Goal: Use online tool/utility: Utilize a website feature to perform a specific function

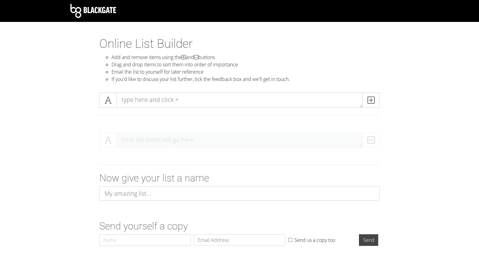
scroll to position [14, 0]
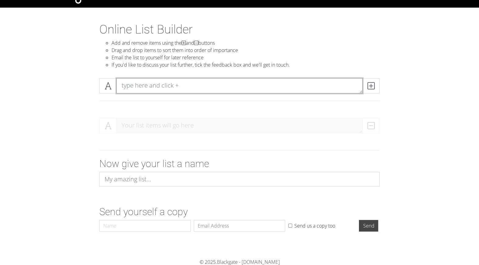
click at [143, 88] on textarea at bounding box center [239, 85] width 246 height 15
paste textarea "1. Princesa 2. Vida 3. Tesoro 4. Amor 5. Corazón 6. Nena 7. Bebé / Baby [DEMOGR…"
type textarea "1. Princesa 2. Vida 3. Tesoro 4. Amor 5. Corazón 6. Nena 7. Bebé / Baby [DEMOGR…"
click at [152, 86] on textarea at bounding box center [239, 85] width 246 height 15
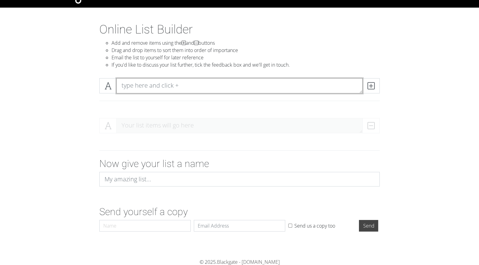
paste textarea "1. Princesa 2. Vida 3. Tesoro 4. Amor 5. Corazón 6. Nena 7. Bebé / Baby [DEMOGR…"
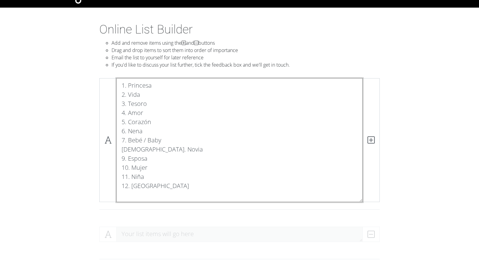
drag, startPoint x: 137, startPoint y: 197, endPoint x: 119, endPoint y: 87, distance: 111.8
click at [119, 87] on textarea "1. Princesa 2. Vida 3. Tesoro 4. Amor 5. Corazón 6. Nena 7. Bebé / Baby [DEMOGR…" at bounding box center [239, 140] width 246 height 124
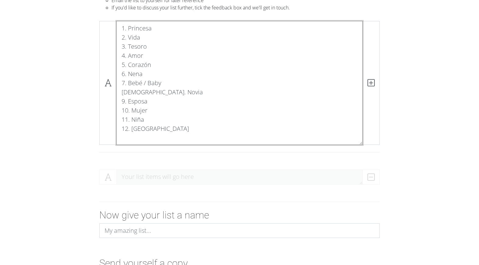
scroll to position [72, 0]
click at [160, 120] on textarea "1. Princesa 2. Vida 3. Tesoro 4. Amor 5. Corazón 6. Nena 7. Bebé / Baby [DEMOGR…" at bounding box center [239, 83] width 246 height 124
drag, startPoint x: 167, startPoint y: 130, endPoint x: 119, endPoint y: 36, distance: 105.5
click at [119, 36] on textarea "1. Princesa 2. Vida 3. Tesoro 4. Amor 5. Corazón 6. Nena 7. Bebé / Baby [DEMOGR…" at bounding box center [239, 83] width 246 height 124
click at [152, 42] on textarea "1. Princesa 2. Vida 3. Tesoro 4. Amor 5. Corazón 6. Nena 7. Bebé / Baby [DEMOGR…" at bounding box center [239, 83] width 246 height 124
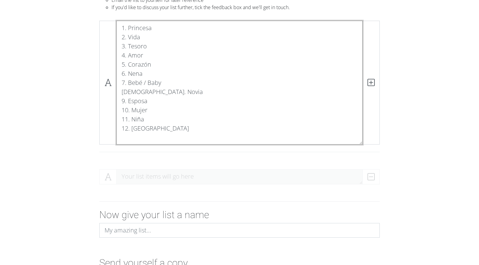
drag, startPoint x: 160, startPoint y: 129, endPoint x: 119, endPoint y: 28, distance: 109.2
click at [119, 28] on textarea "1. Princesa 2. Vida 3. Tesoro 4. Amor 5. Corazón 6. Nena 7. Bebé / Baby [DEMOGR…" at bounding box center [239, 83] width 246 height 124
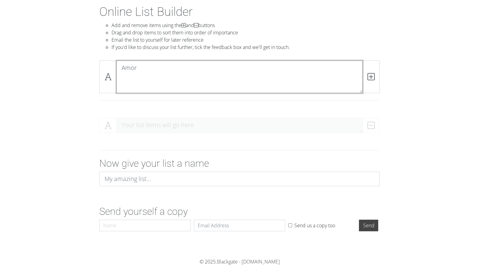
scroll to position [23, 0]
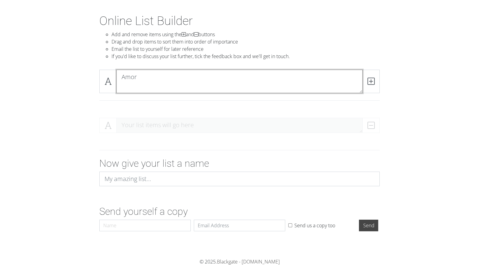
click at [134, 85] on textarea "Amor" at bounding box center [239, 81] width 246 height 23
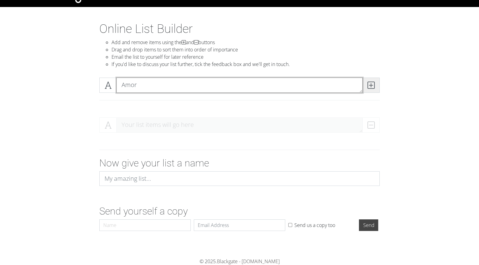
type textarea "Amor"
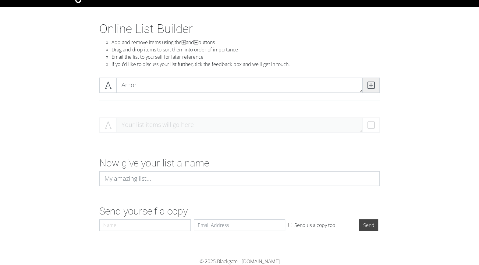
click at [373, 86] on icon at bounding box center [370, 85] width 7 height 6
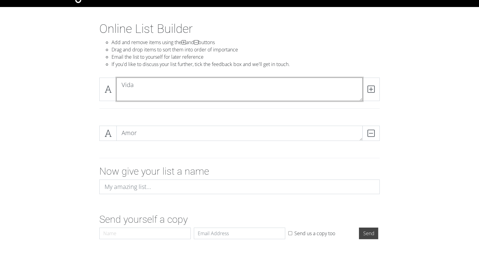
scroll to position [0, 0]
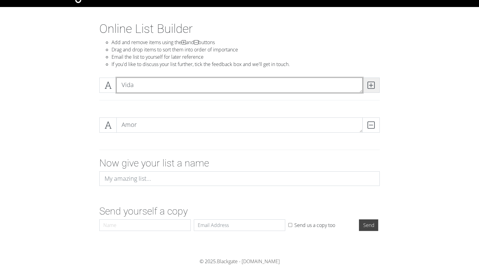
type textarea "Vida"
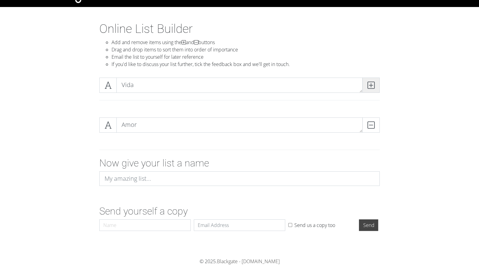
click at [372, 87] on icon at bounding box center [370, 85] width 7 height 6
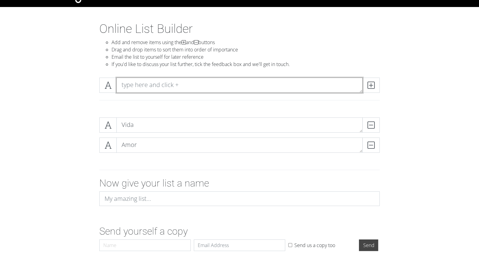
click at [150, 82] on textarea at bounding box center [239, 85] width 246 height 15
type textarea "Todo"
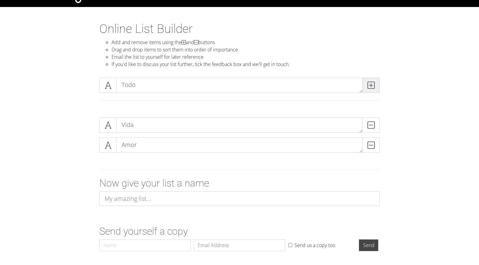
click at [370, 88] on icon at bounding box center [370, 85] width 7 height 6
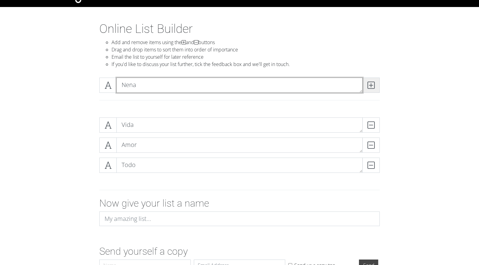
type textarea "Nena"
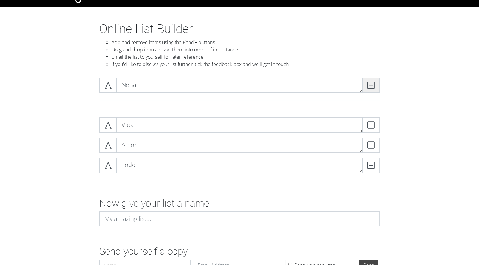
click at [374, 85] on span at bounding box center [370, 85] width 17 height 15
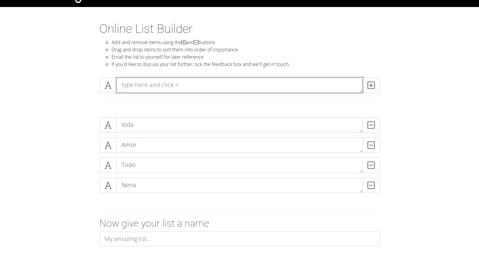
type textarea "R"
type textarea "Tesoro"
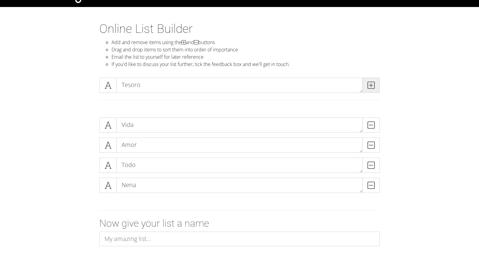
click at [371, 82] on icon at bounding box center [370, 85] width 7 height 6
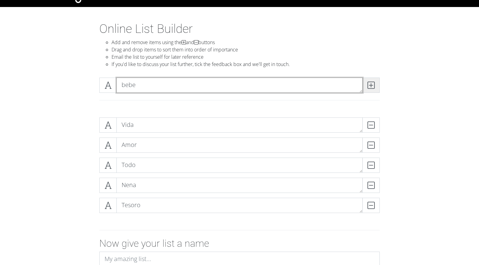
type textarea "bebe"
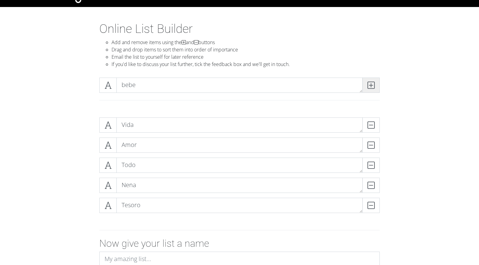
click at [370, 83] on icon at bounding box center [370, 85] width 7 height 6
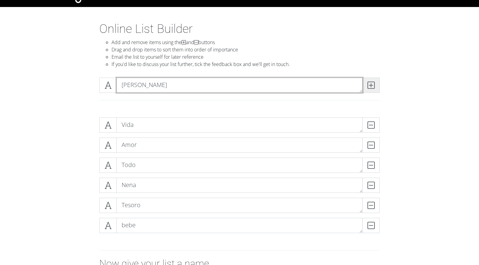
type textarea "[PERSON_NAME]"
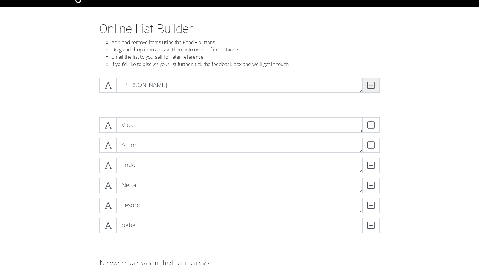
click at [368, 90] on span at bounding box center [370, 85] width 17 height 15
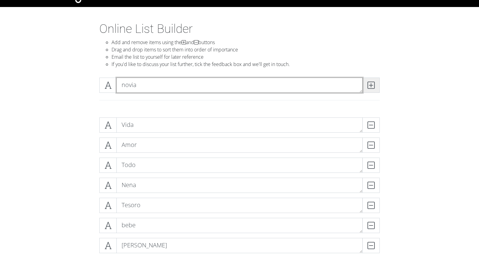
type textarea "novia"
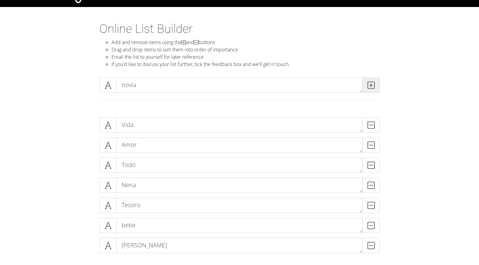
click at [370, 82] on icon at bounding box center [370, 85] width 7 height 6
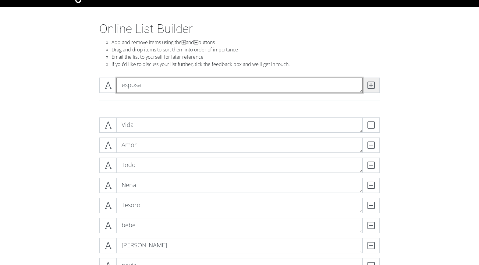
type textarea "esposa"
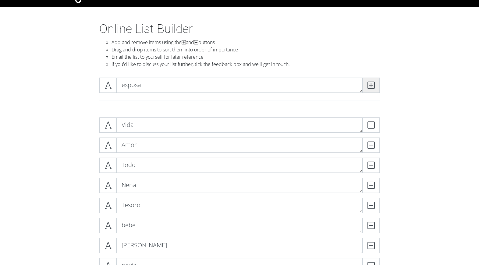
click at [373, 87] on icon at bounding box center [370, 85] width 7 height 6
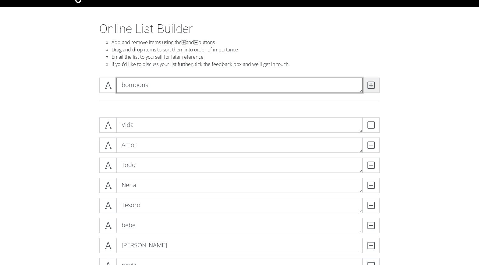
type textarea "bombona"
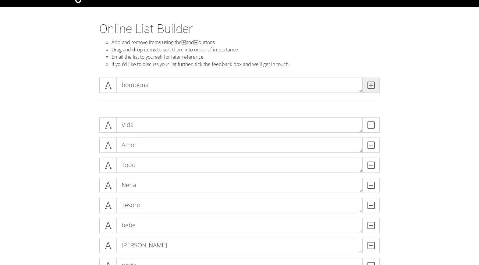
click at [372, 83] on icon at bounding box center [370, 85] width 7 height 6
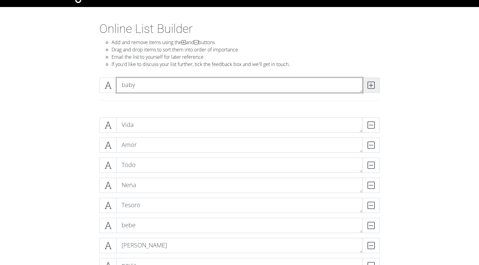
type textarea "baby"
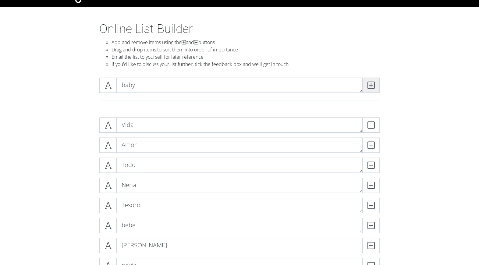
click at [372, 82] on icon at bounding box center [370, 85] width 7 height 6
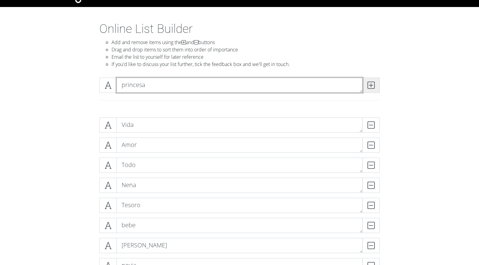
type textarea "princesa"
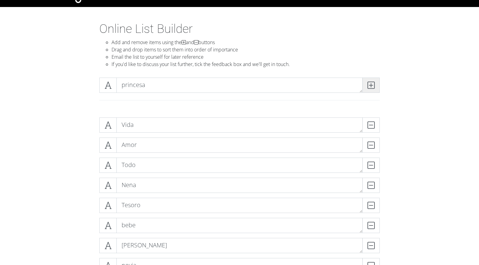
click at [367, 88] on icon at bounding box center [370, 85] width 7 height 6
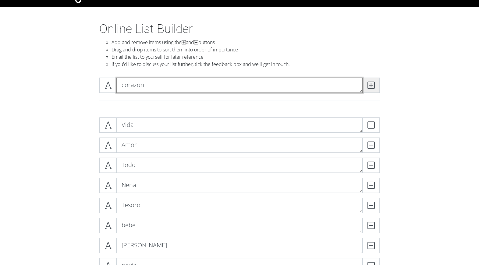
type textarea "corazon"
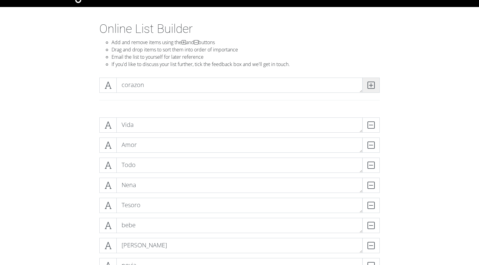
click at [377, 86] on span at bounding box center [370, 85] width 17 height 15
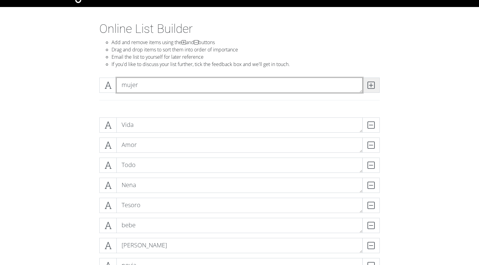
type textarea "mujer"
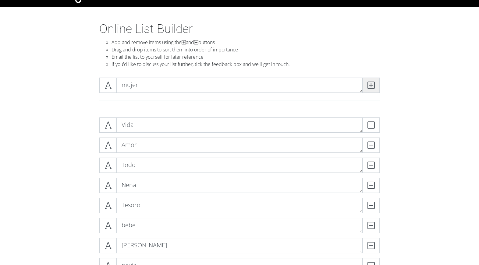
click at [368, 86] on icon at bounding box center [370, 85] width 7 height 6
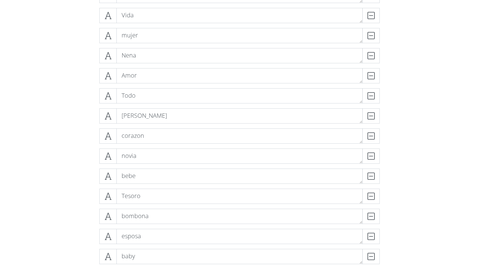
scroll to position [143, 0]
click at [108, 135] on icon at bounding box center [108, 138] width 7 height 6
click at [108, 138] on icon at bounding box center [108, 138] width 7 height 6
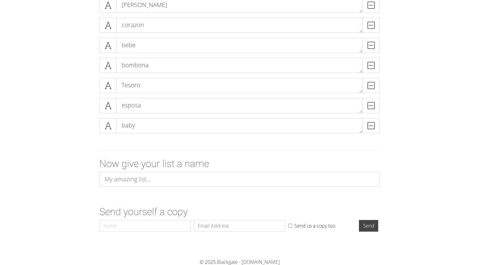
scroll to position [276, 0]
click at [135, 225] on input "Name" at bounding box center [144, 226] width 91 height 12
click at [214, 227] on input "Email" at bounding box center [239, 226] width 91 height 12
type input "[EMAIL_ADDRESS][DOMAIN_NAME]"
click at [370, 227] on input "Send" at bounding box center [368, 226] width 19 height 12
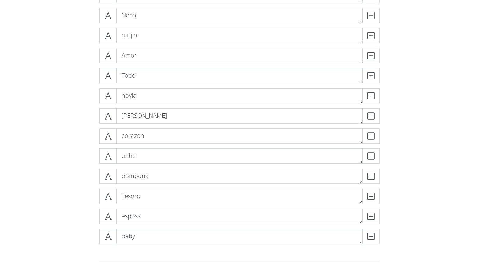
scroll to position [165, 0]
